Goal: Find contact information: Find contact information

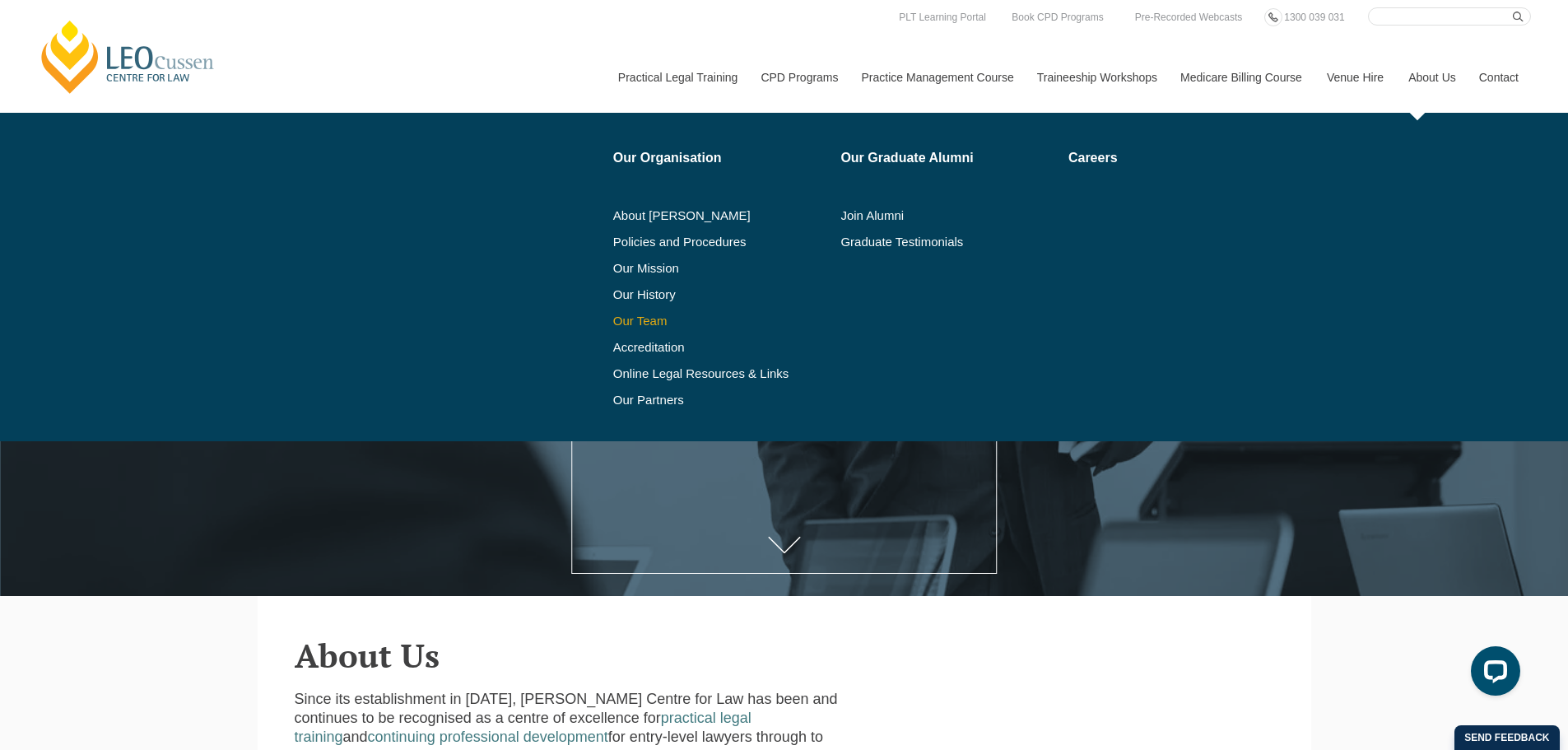
click at [642, 315] on link "Our Team" at bounding box center [721, 321] width 216 height 13
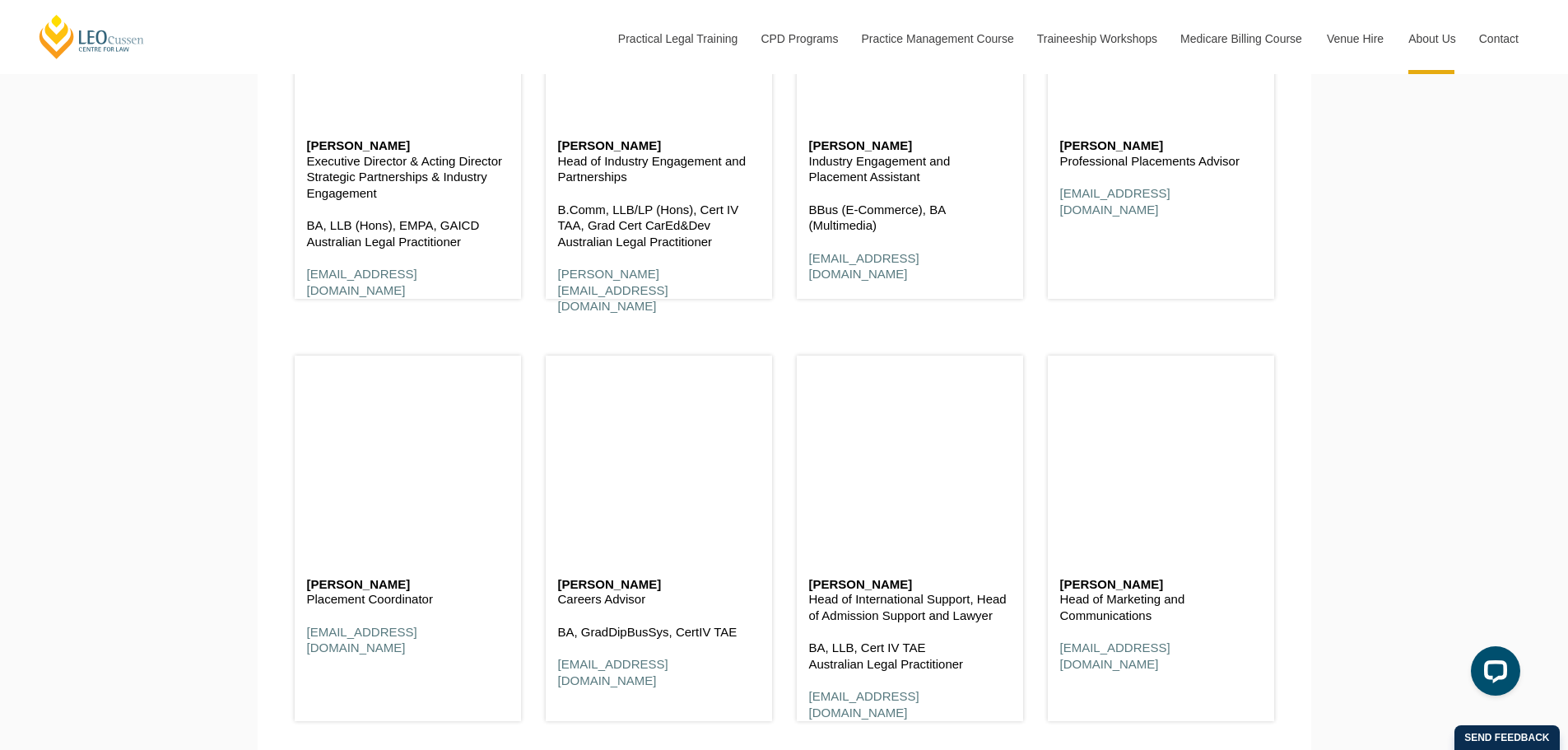
scroll to position [6835, 0]
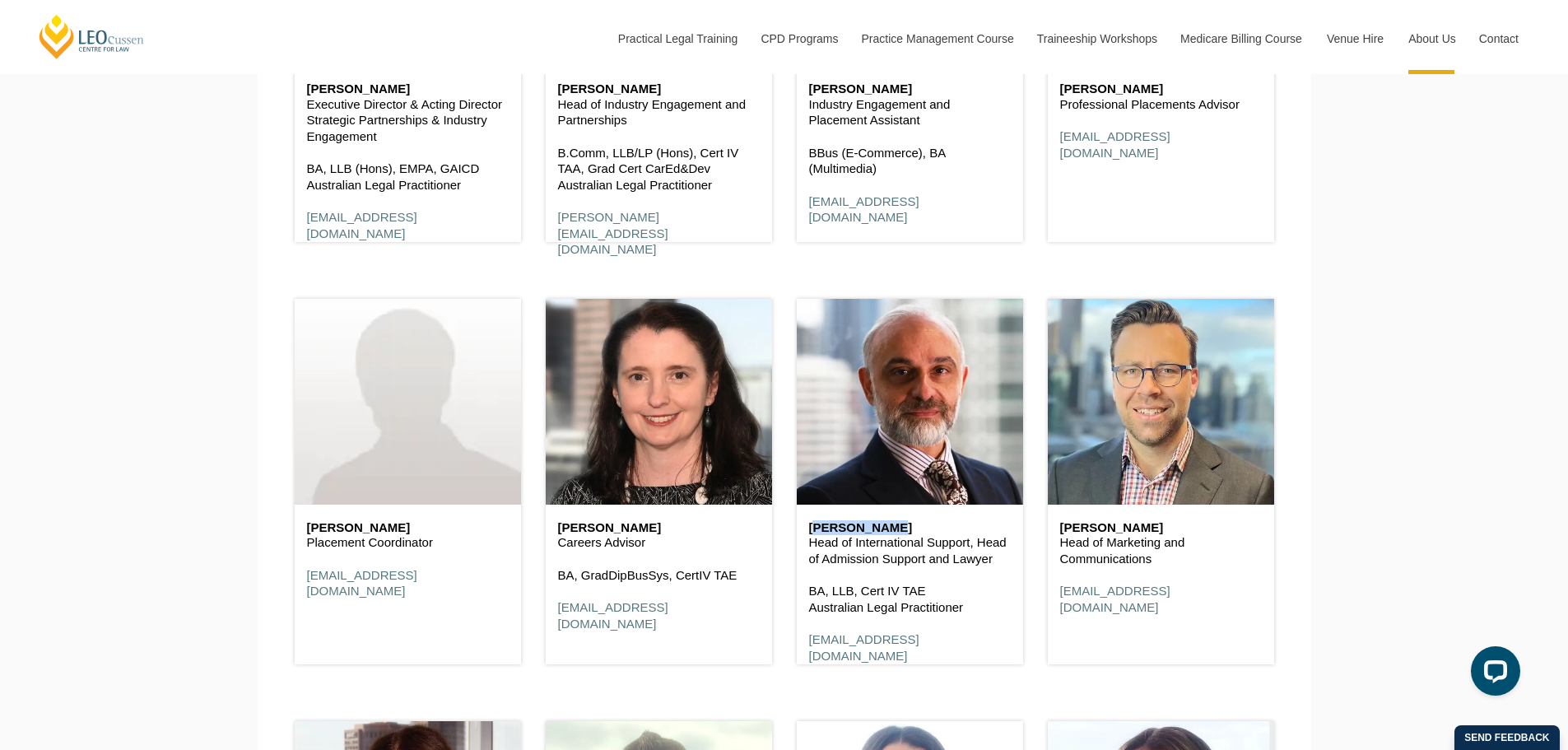
drag, startPoint x: 893, startPoint y: 536, endPoint x: 803, endPoint y: 529, distance: 90.3
click at [803, 529] on div "[PERSON_NAME] Head of International Support, Head of Admission Support and Lawy…" at bounding box center [909, 592] width 226 height 176
copy h6 "[PERSON_NAME]"
